Goal: Check status

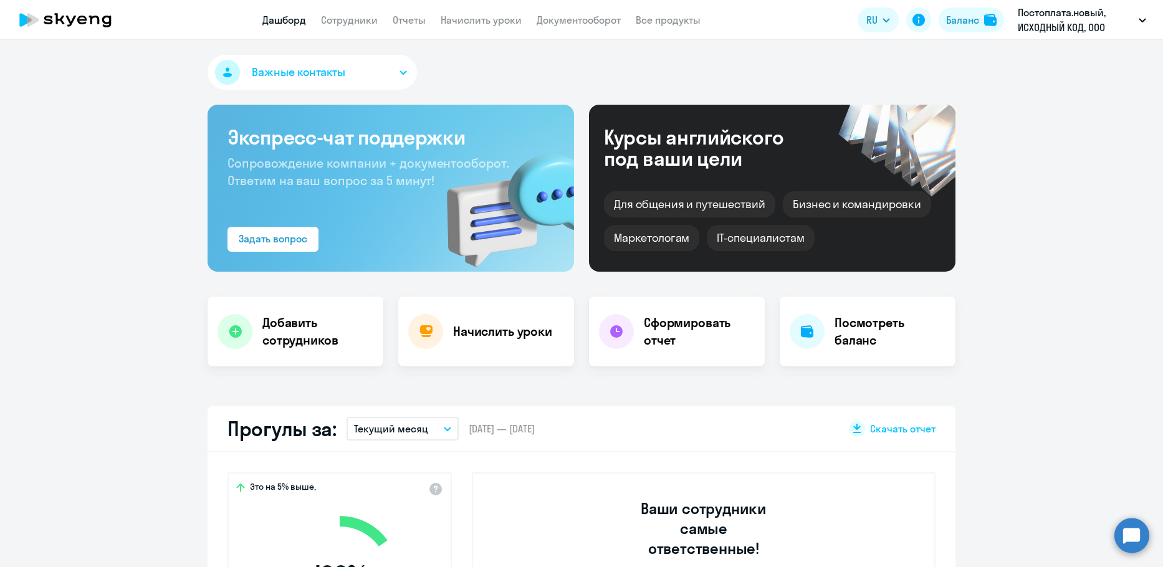
select select "30"
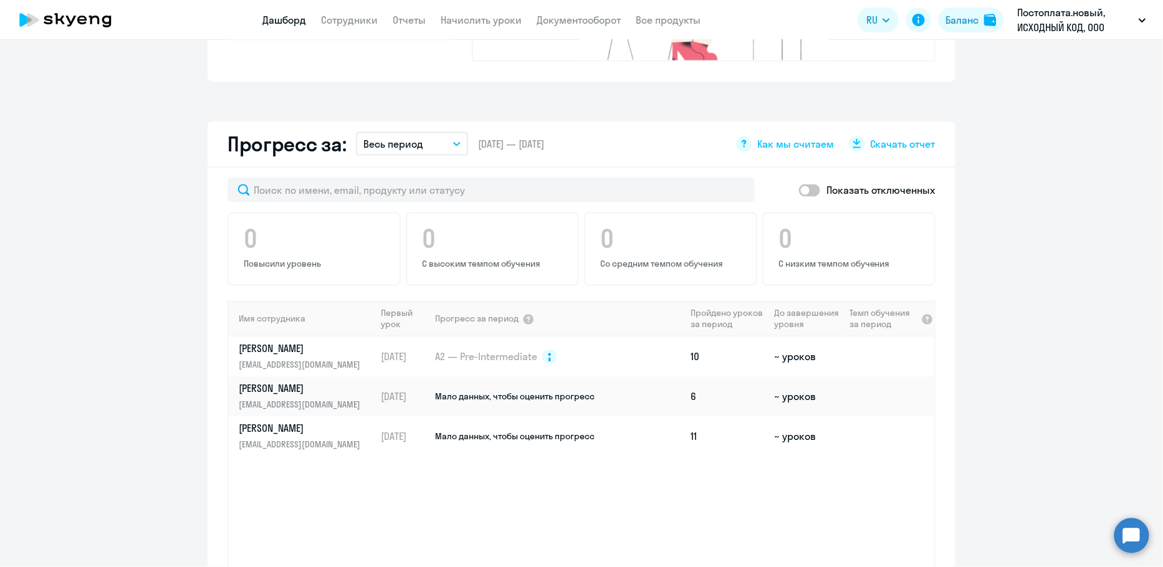
scroll to position [659, 0]
click at [476, 380] on td "Мало данных, чтобы оценить прогресс" at bounding box center [560, 396] width 252 height 40
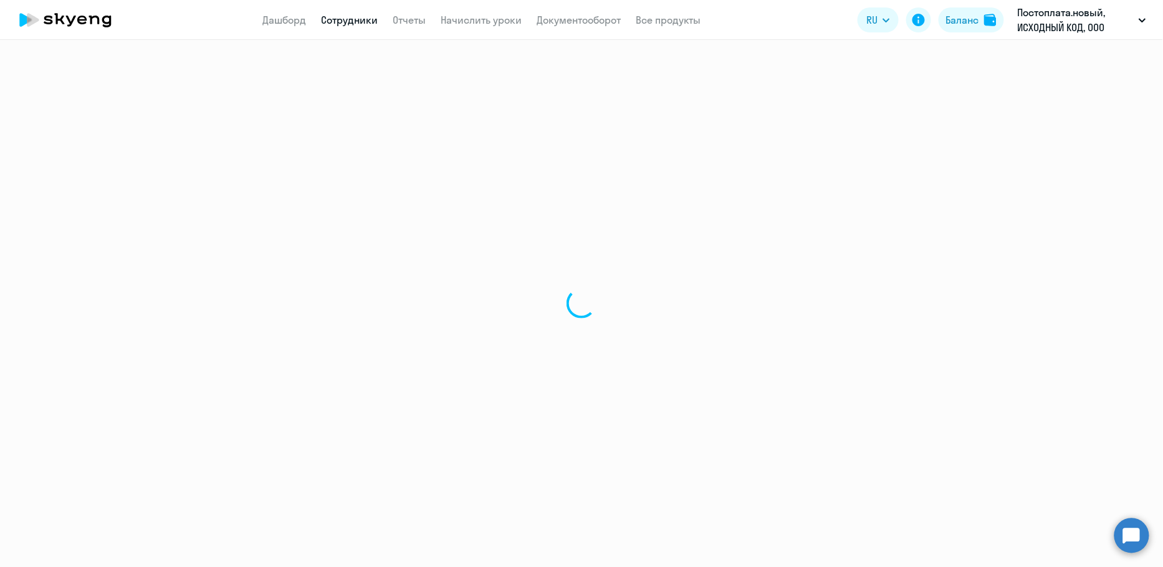
select select "english"
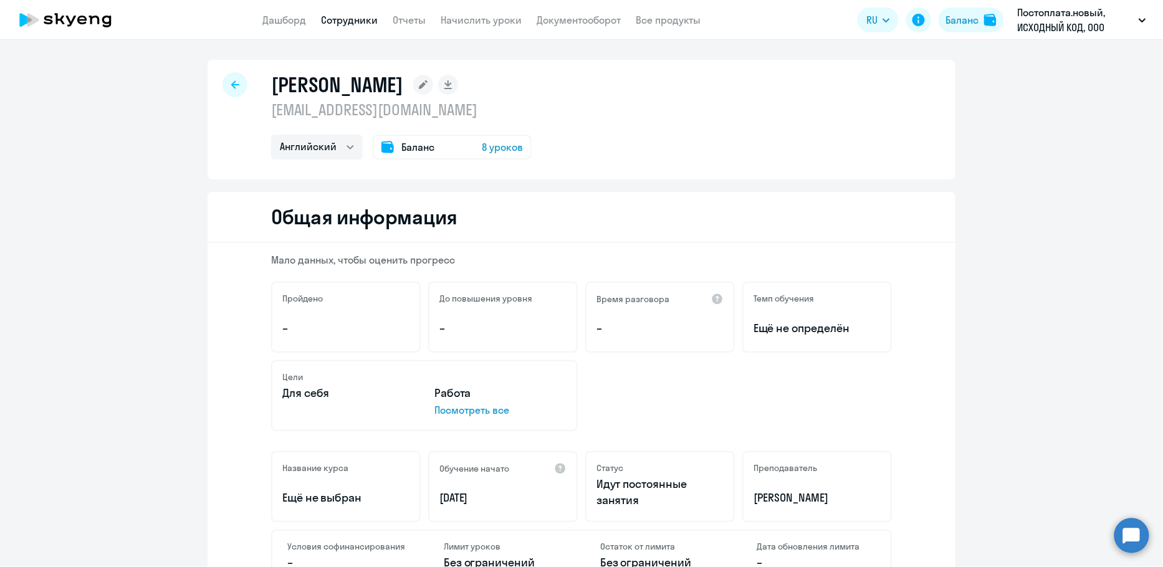
click at [238, 77] on div at bounding box center [234, 84] width 25 height 25
select select "30"
